Goal: Task Accomplishment & Management: Manage account settings

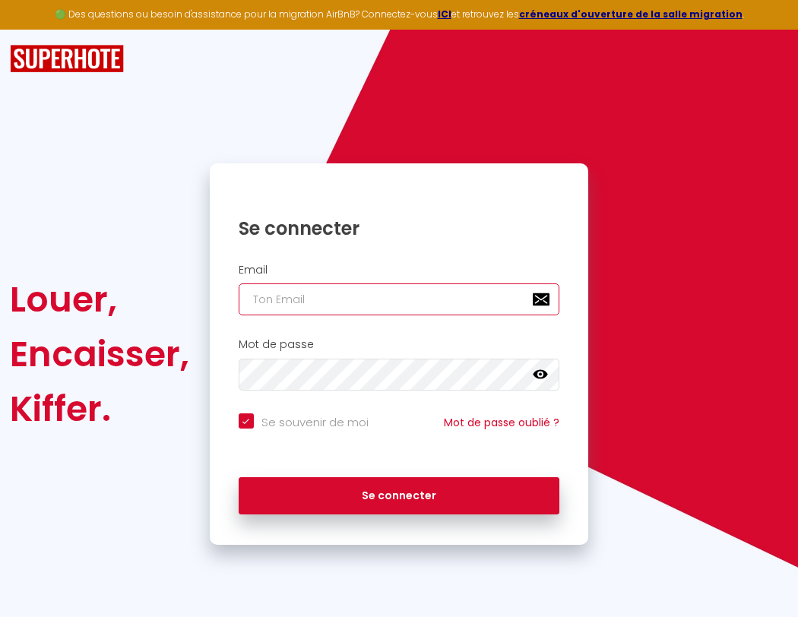
type input "s"
checkbox input "true"
type input "su"
checkbox input "true"
type input "sup"
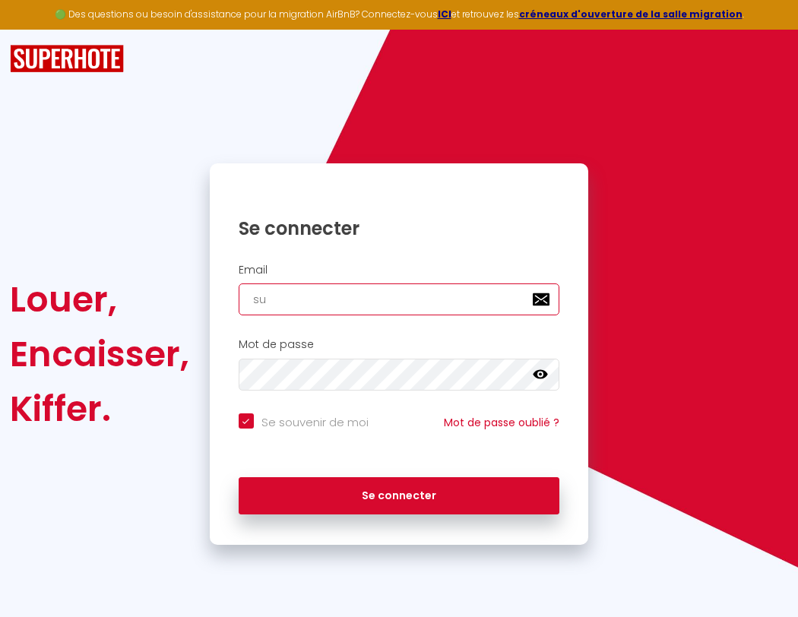
checkbox input "true"
type input "supe"
checkbox input "true"
type input "super"
checkbox input "true"
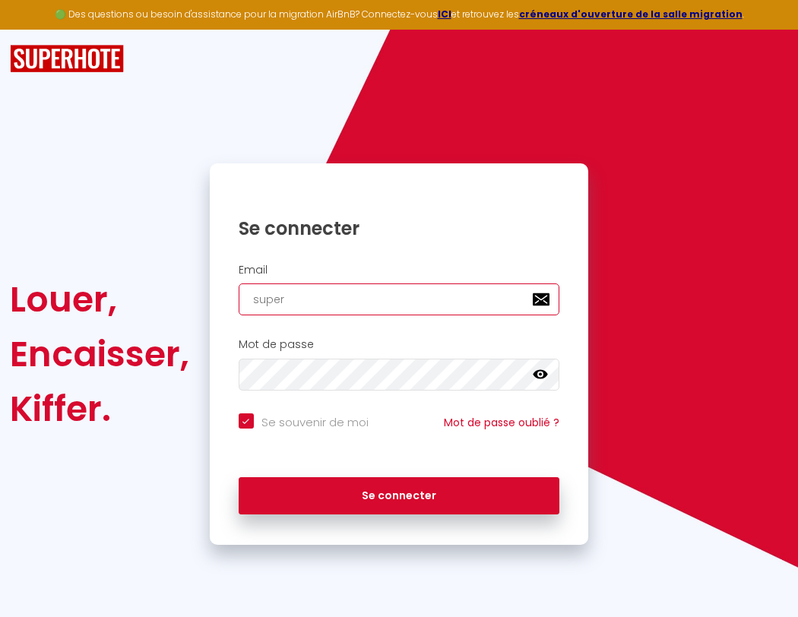
type input "superb"
checkbox input "true"
type input "superbo"
checkbox input "true"
type input "superbor"
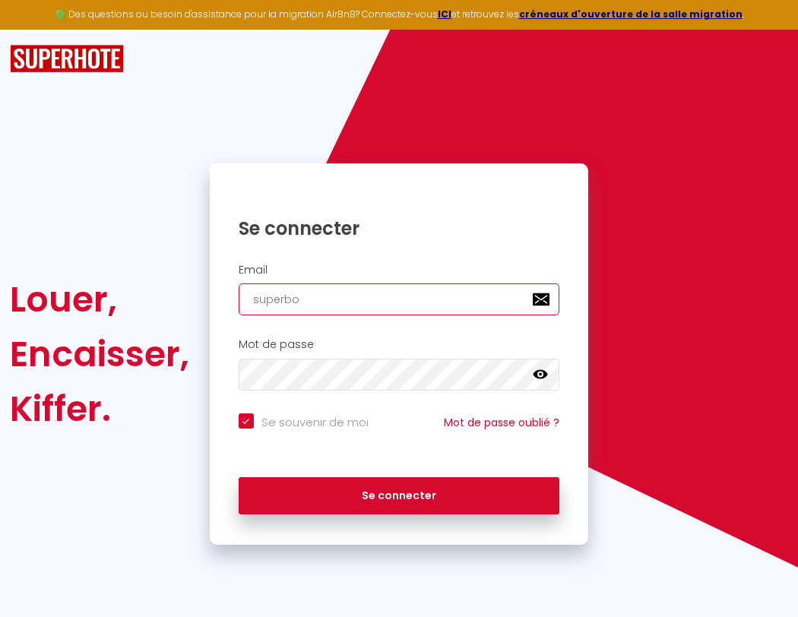
checkbox input "true"
type input "s"
checkbox input "true"
type input "su"
checkbox input "true"
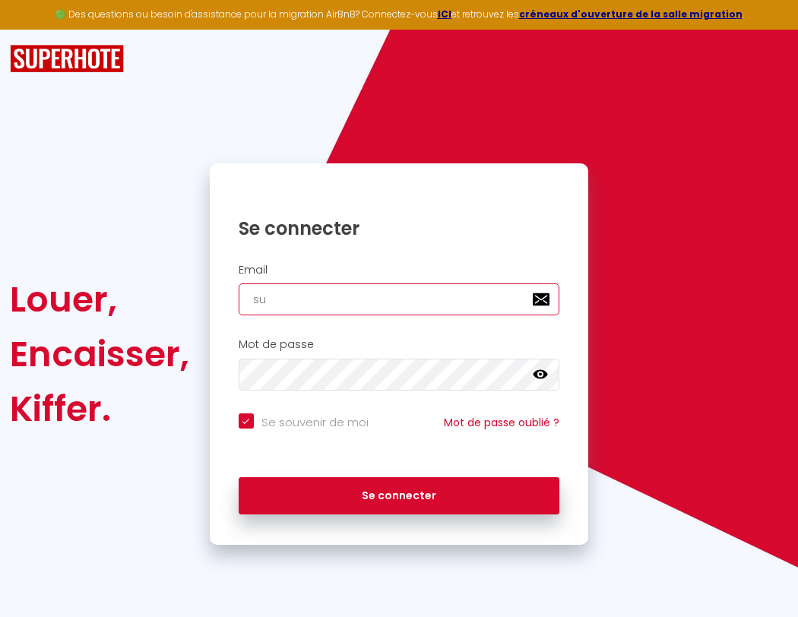
type input "sup"
checkbox input "true"
type input "supe"
checkbox input "true"
type input "super"
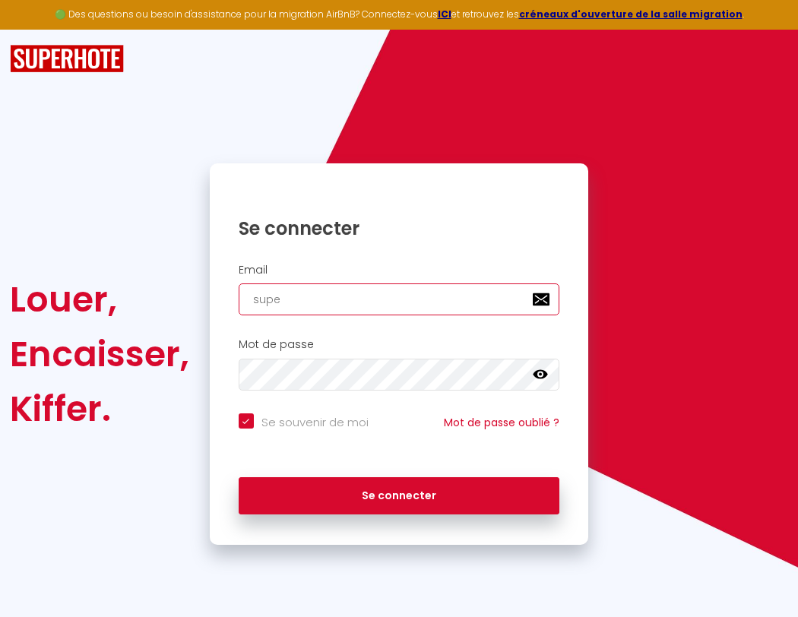
checkbox input "true"
type input "superb"
checkbox input "true"
type input "superbo"
checkbox input "true"
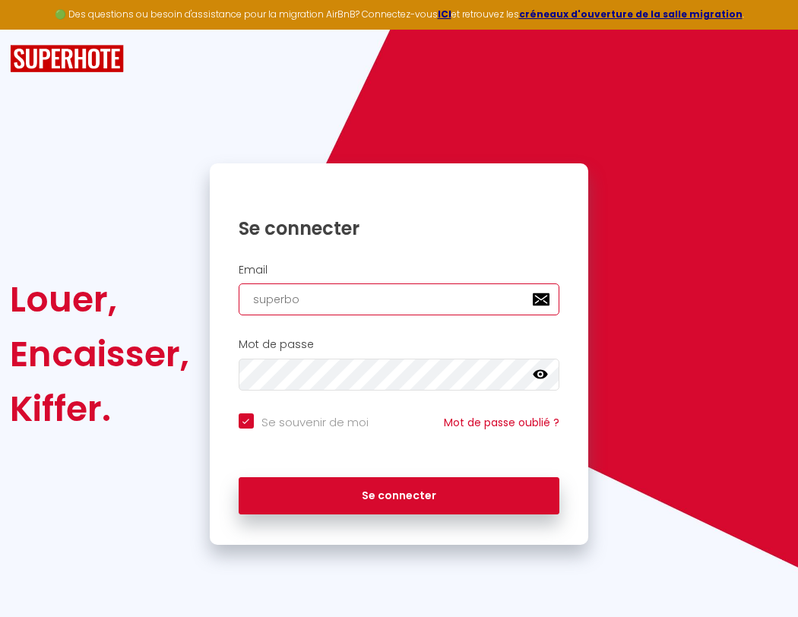
type input "s"
checkbox input "true"
type input "superbor"
checkbox input "true"
type input "superbord"
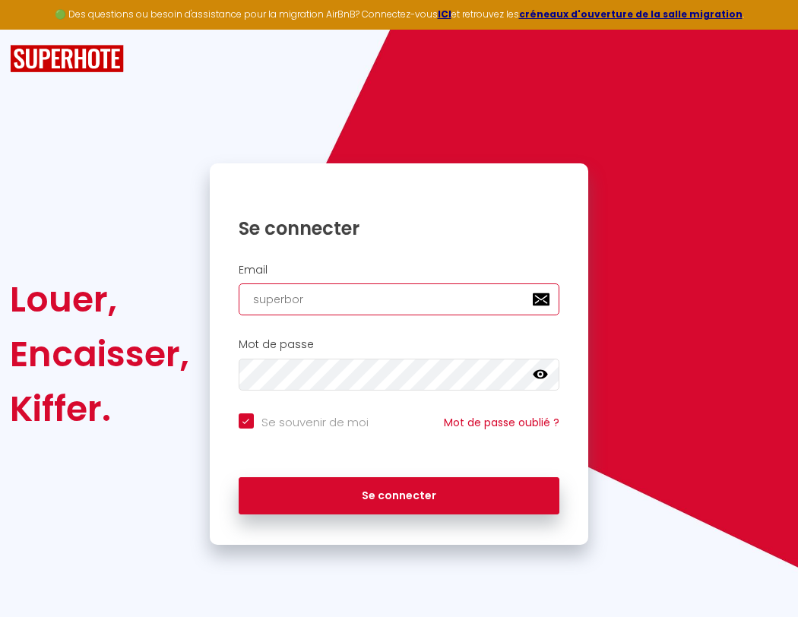
checkbox input "true"
type input "superborde"
checkbox input "true"
type input "superbordea"
checkbox input "true"
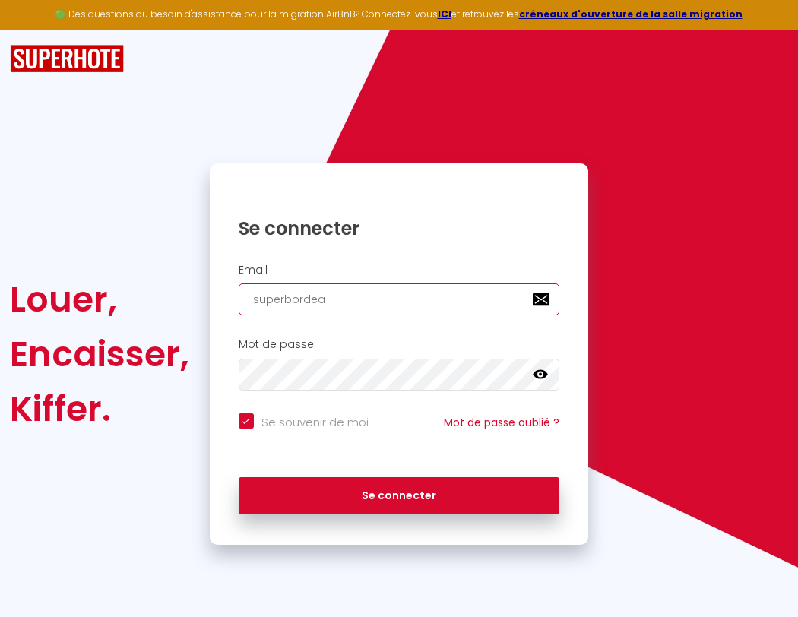
type input "superb"
checkbox input "true"
type input "superbordeau"
checkbox input "true"
type input "superbo"
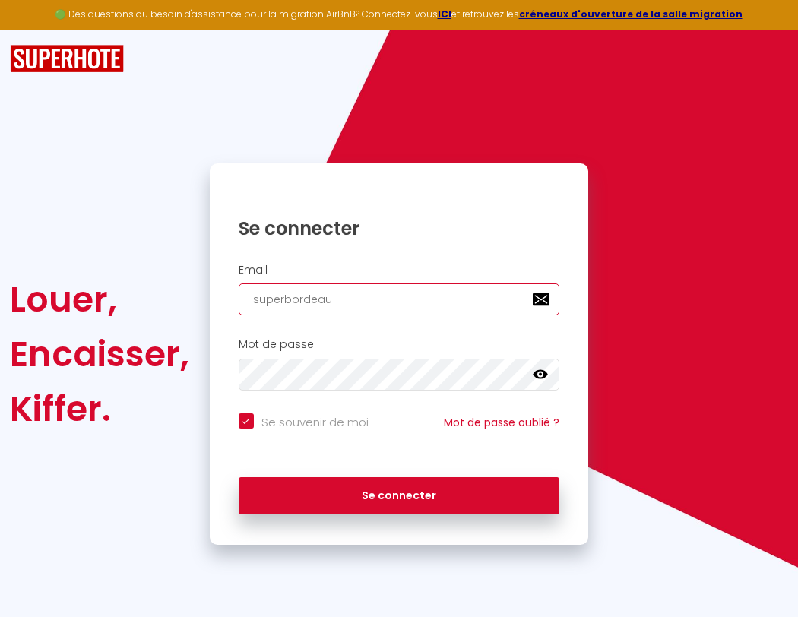
checkbox input "true"
type input "superbordeaux"
checkbox input "true"
